Goal: Task Accomplishment & Management: Manage account settings

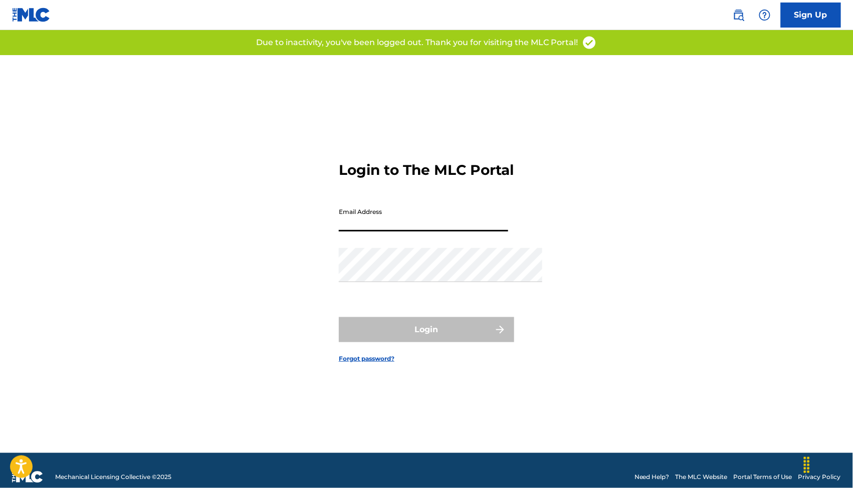
type input "[PERSON_NAME][EMAIL_ADDRESS][DOMAIN_NAME]"
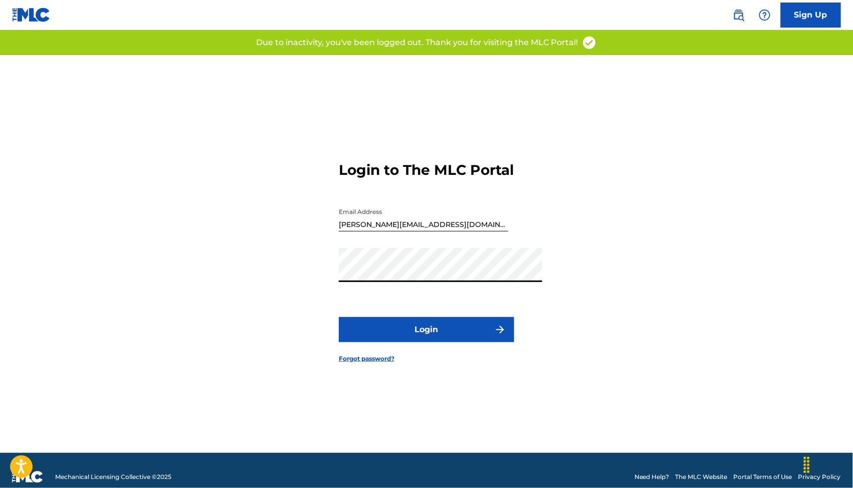
click at [469, 341] on button "Login" at bounding box center [426, 329] width 175 height 25
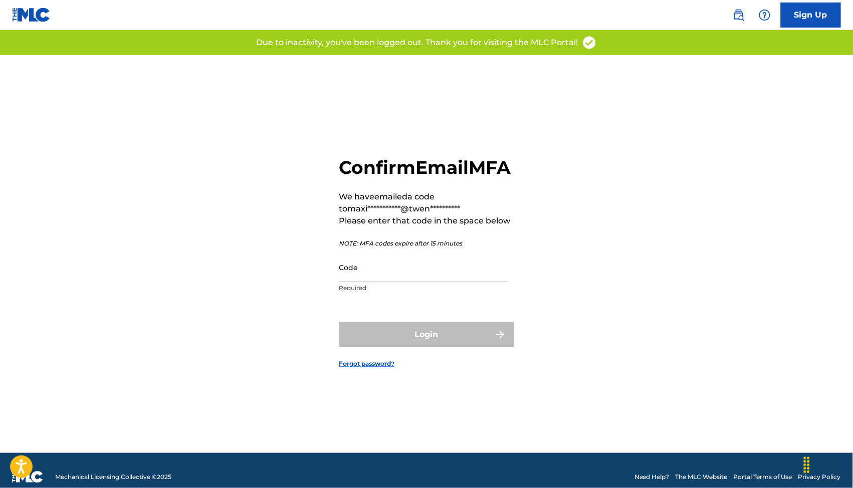
click at [339, 275] on input "Code" at bounding box center [423, 267] width 169 height 29
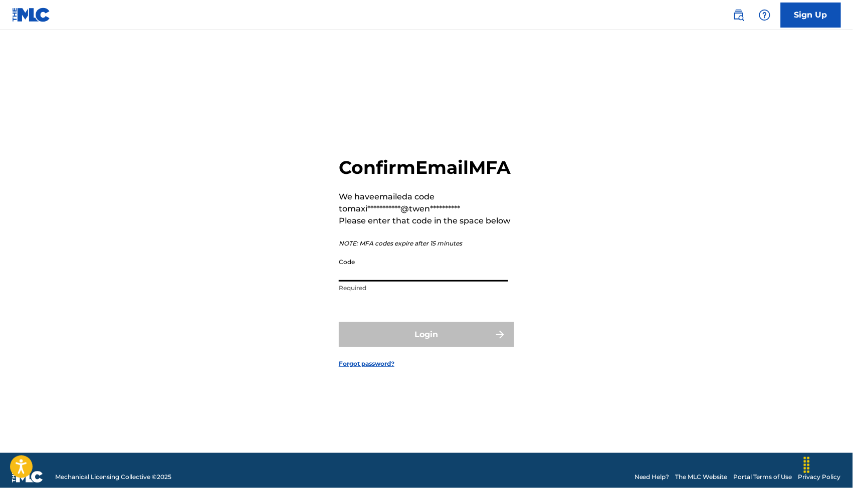
paste input "674247"
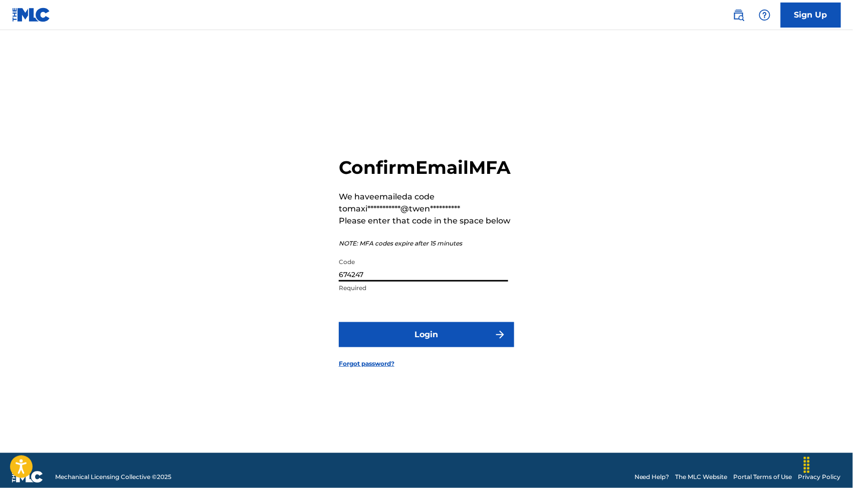
type input "674247"
click at [429, 340] on button "Login" at bounding box center [426, 334] width 175 height 25
